Goal: Task Accomplishment & Management: Use online tool/utility

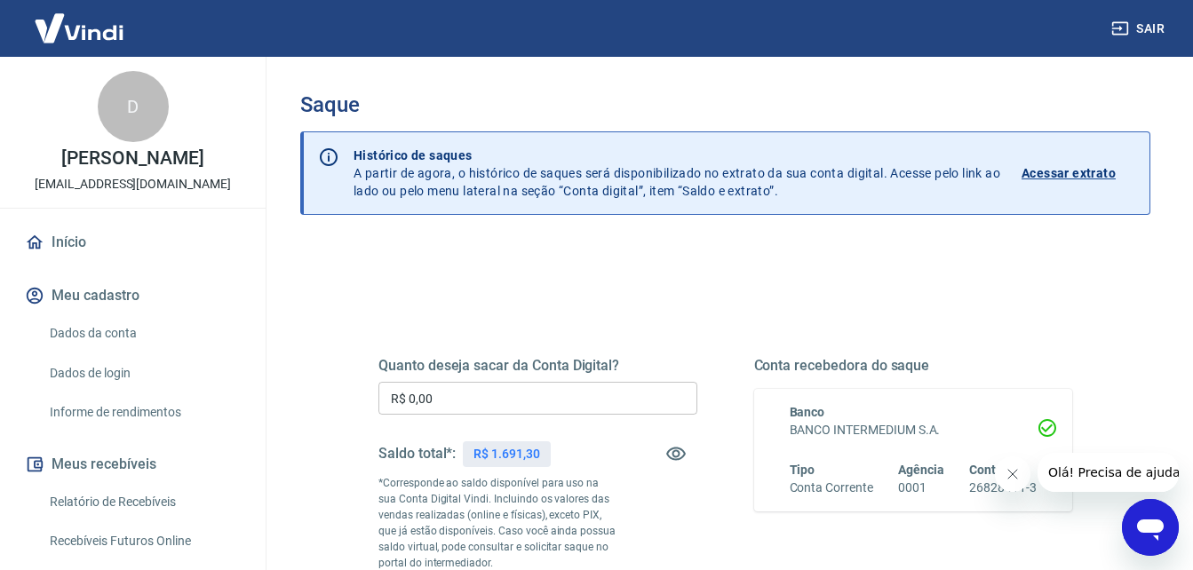
drag, startPoint x: 1012, startPoint y: 472, endPoint x: 998, endPoint y: 473, distance: 14.3
click at [1012, 472] on icon "Fechar mensagem da empresa" at bounding box center [1011, 474] width 14 height 14
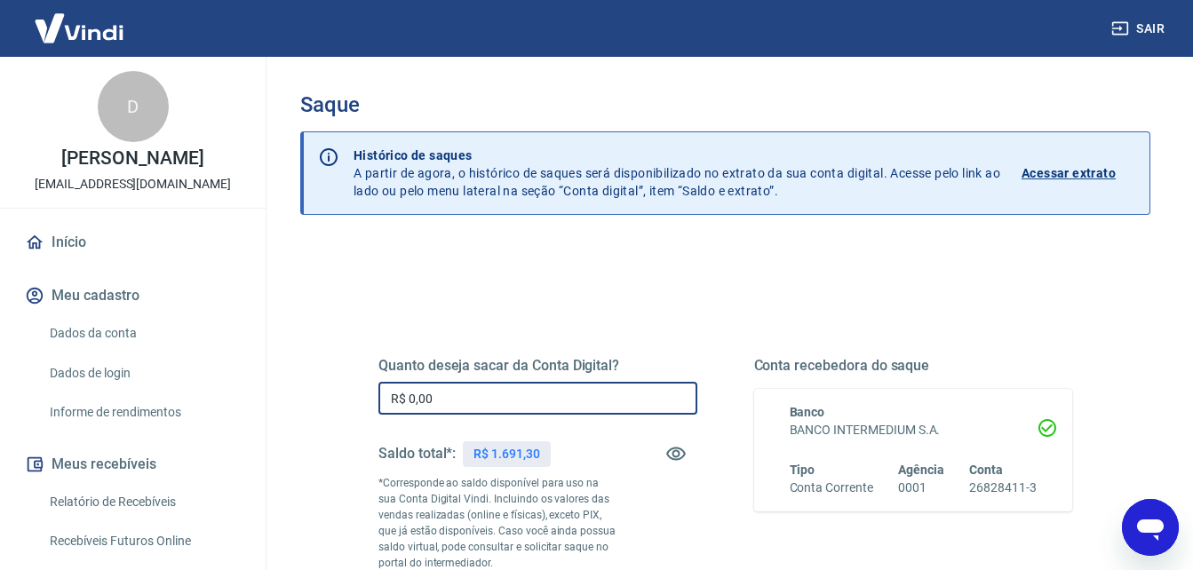
drag, startPoint x: 467, startPoint y: 396, endPoint x: 333, endPoint y: 393, distance: 134.1
click at [333, 393] on div "Quanto deseja sacar da Conta Digital? R$ 0,00 ​ Saldo total*: R$ 1.691,30 *Corr…" at bounding box center [725, 568] width 850 height 651
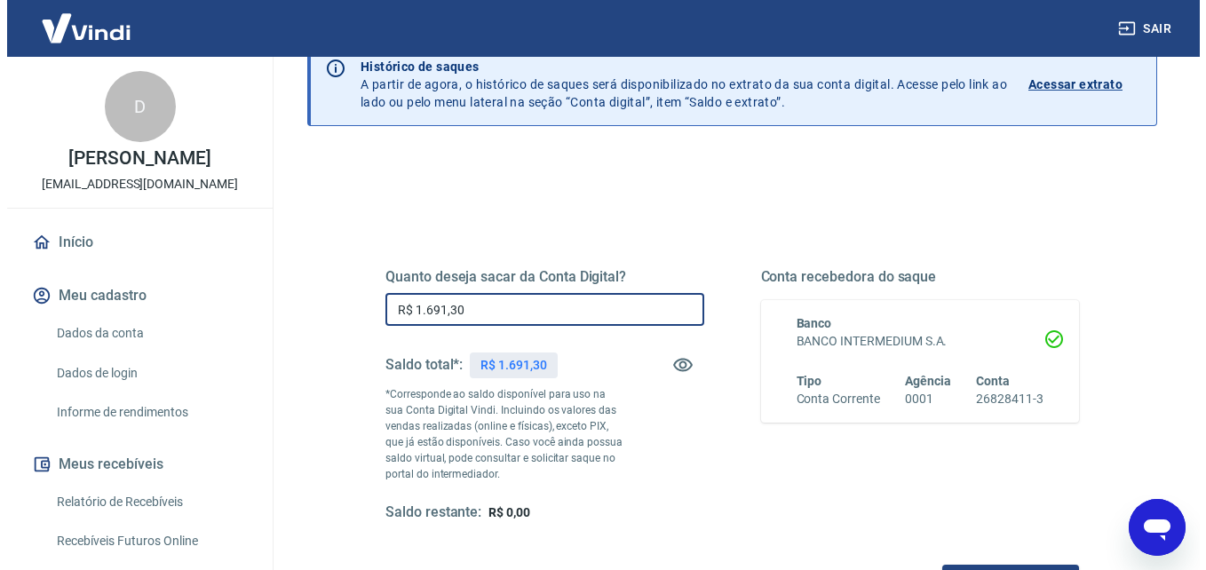
scroll to position [178, 0]
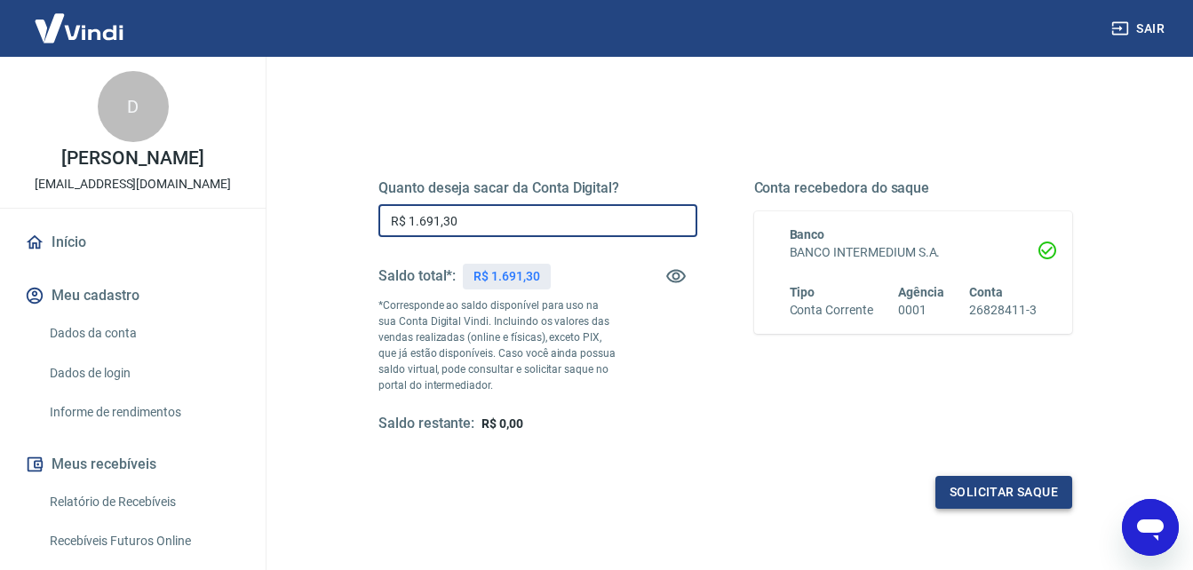
type input "R$ 1.691,30"
click at [999, 489] on button "Solicitar saque" at bounding box center [1003, 492] width 137 height 33
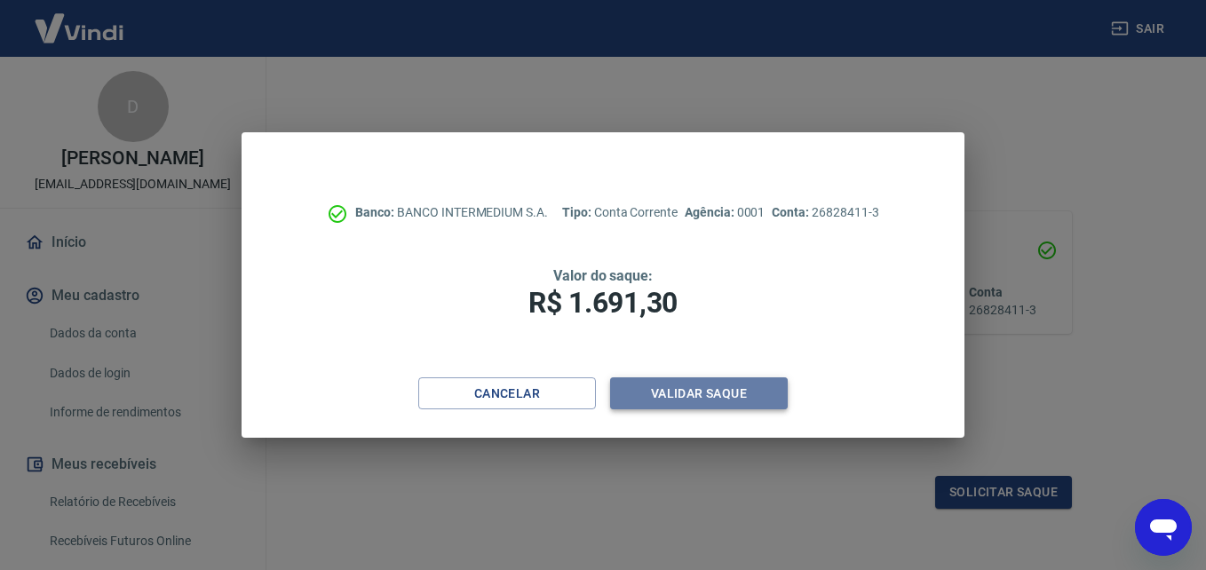
click at [704, 391] on button "Validar saque" at bounding box center [699, 393] width 178 height 33
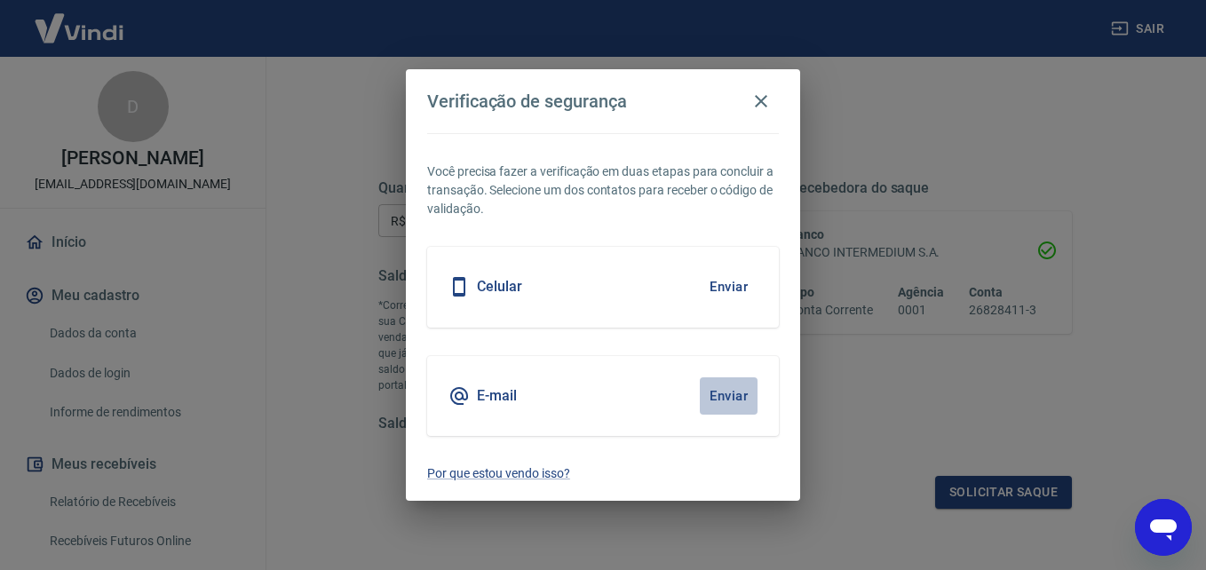
click at [733, 389] on button "Enviar" at bounding box center [729, 395] width 58 height 37
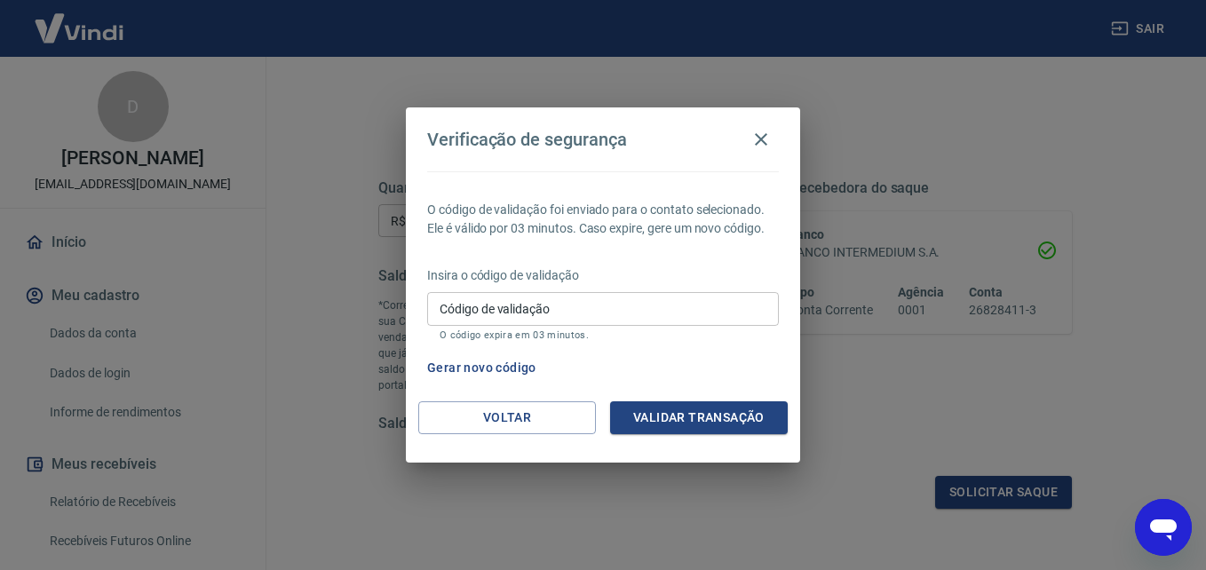
click at [575, 283] on p "Insira o código de validação" at bounding box center [603, 275] width 352 height 19
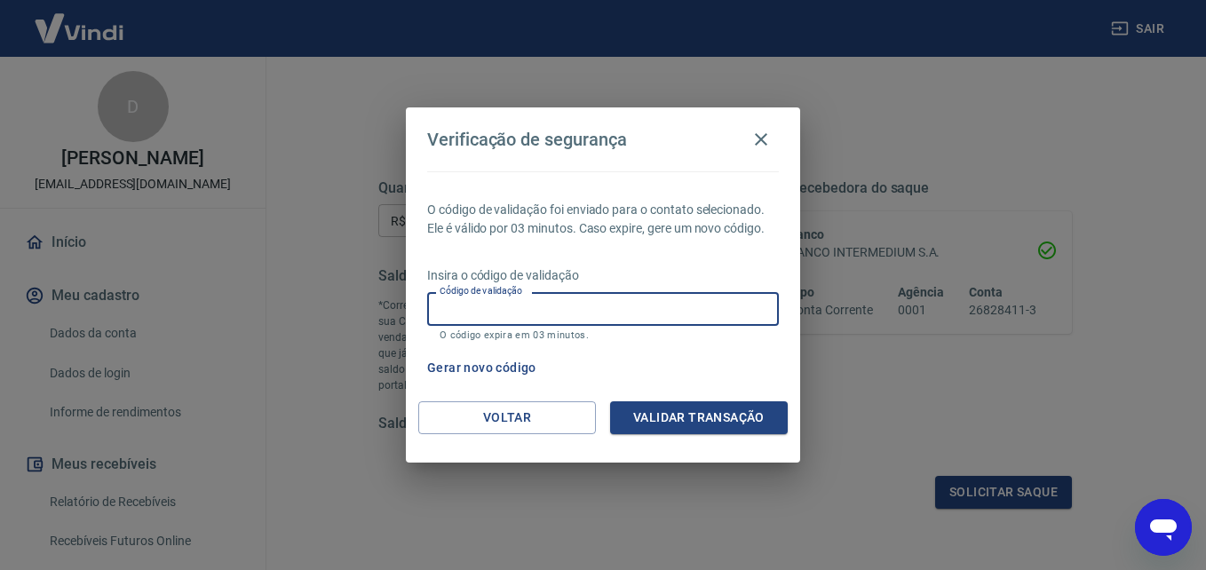
click at [575, 311] on input "Código de validação" at bounding box center [603, 308] width 352 height 33
type input "302891"
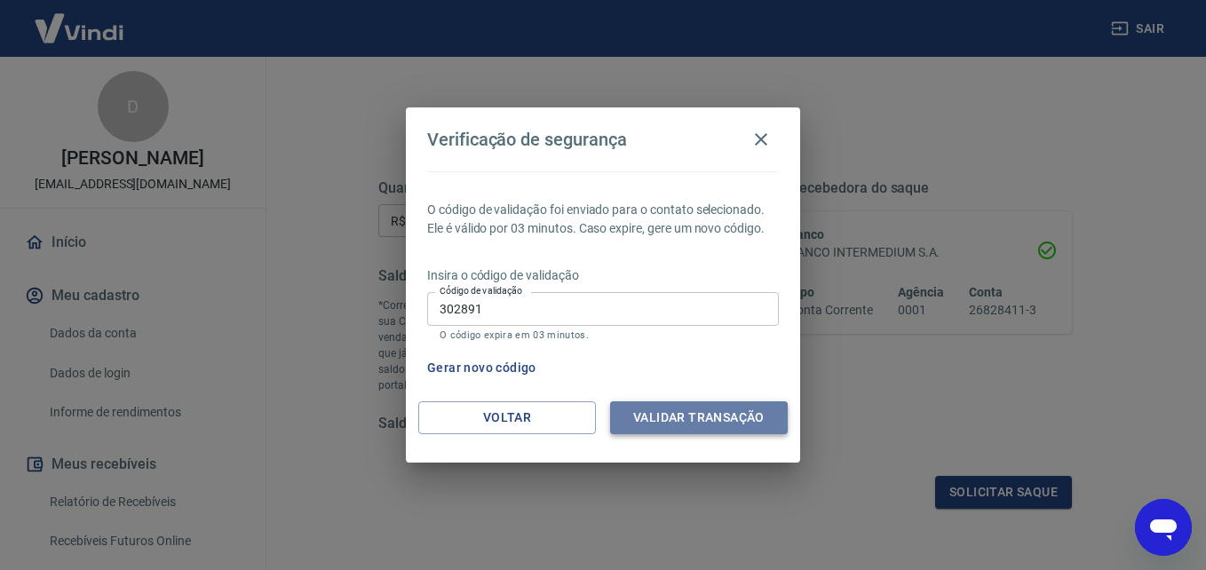
click at [689, 411] on button "Validar transação" at bounding box center [699, 417] width 178 height 33
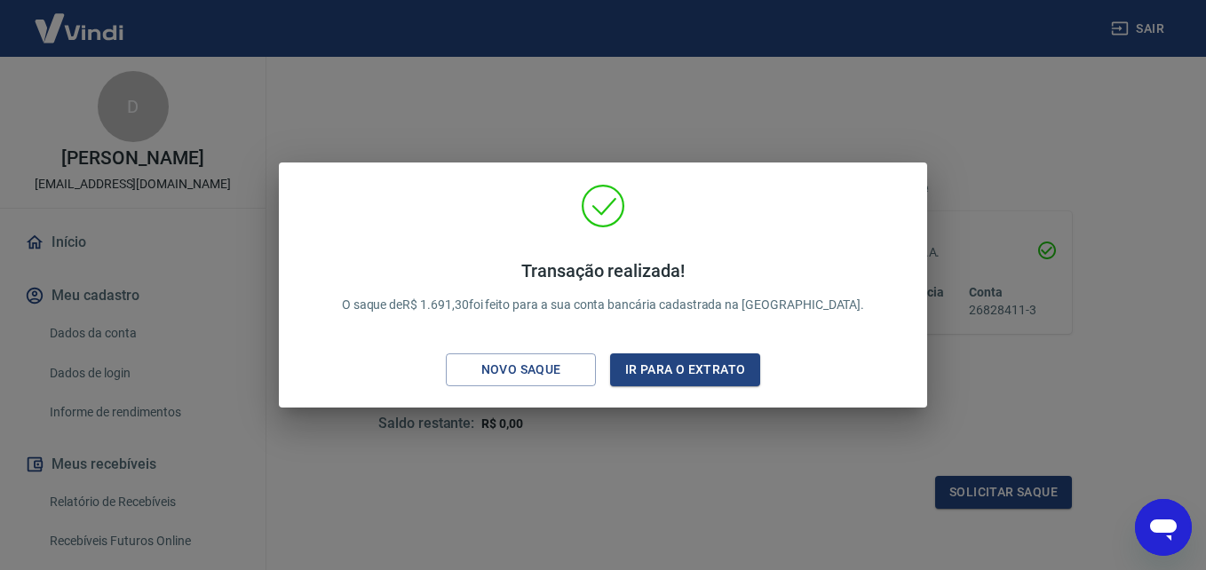
click at [808, 482] on div "Transação realizada! O saque de R$ 1.691,30 foi feito para a sua conta bancária…" at bounding box center [603, 285] width 1206 height 570
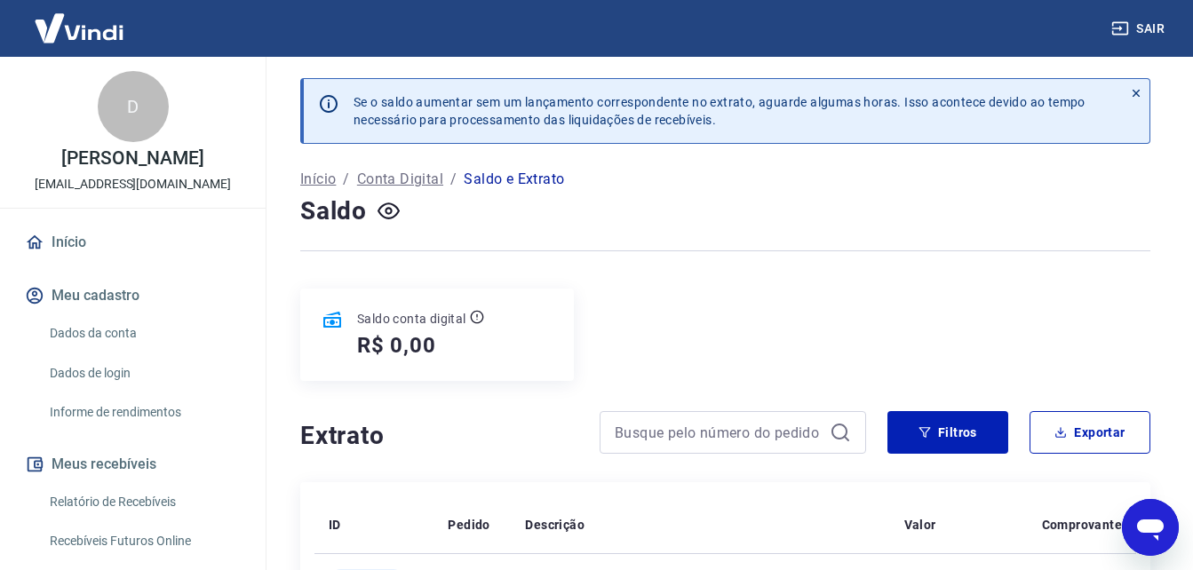
click at [734, 162] on div "Se o saldo aumentar sem um lançamento correspondente no extrato, aguarde alguma…" at bounding box center [725, 121] width 850 height 87
